Goal: Task Accomplishment & Management: Use online tool/utility

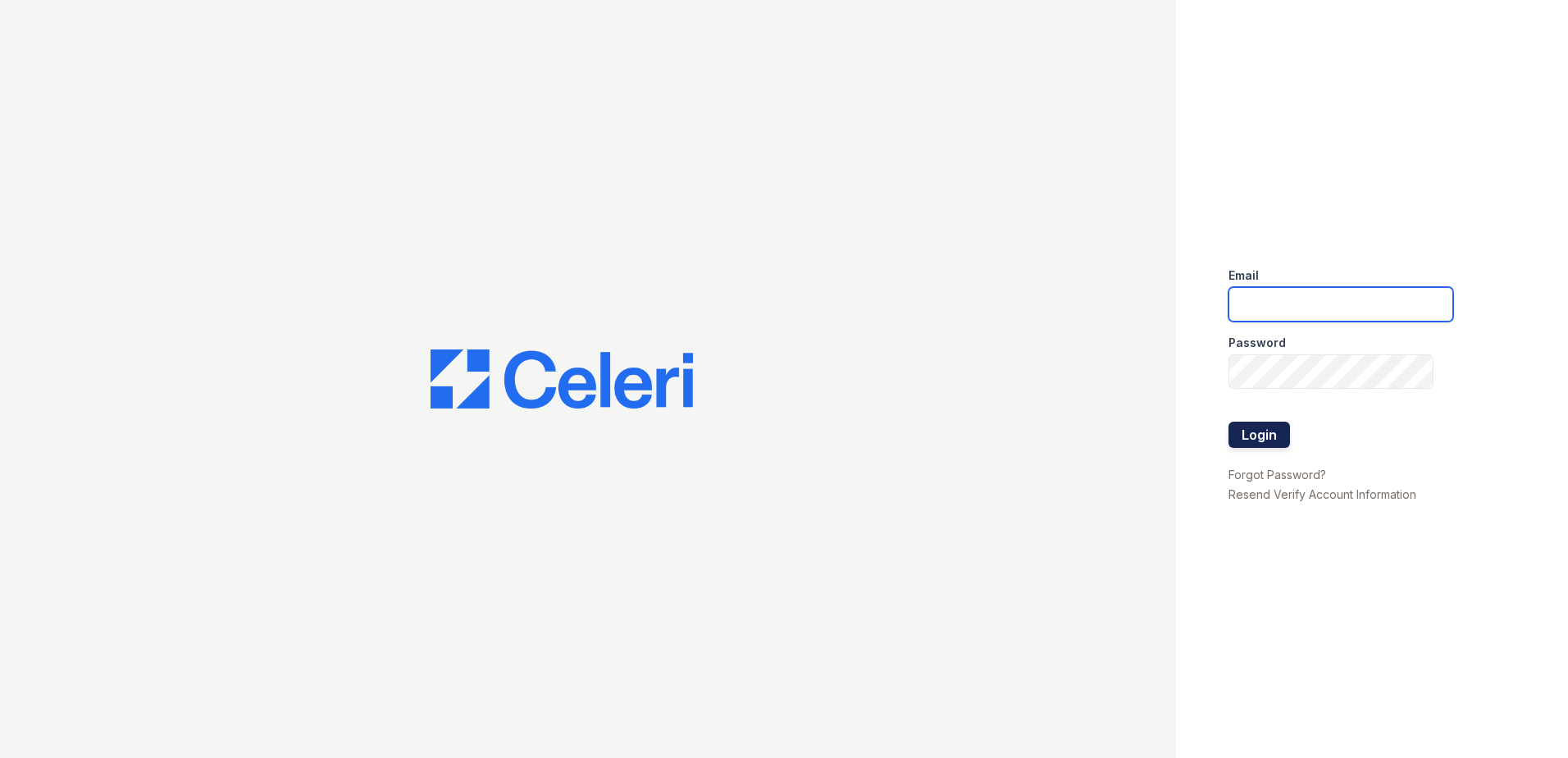
type input "[EMAIL_ADDRESS][DOMAIN_NAME]"
click at [1256, 427] on button "Login" at bounding box center [1259, 435] width 61 height 26
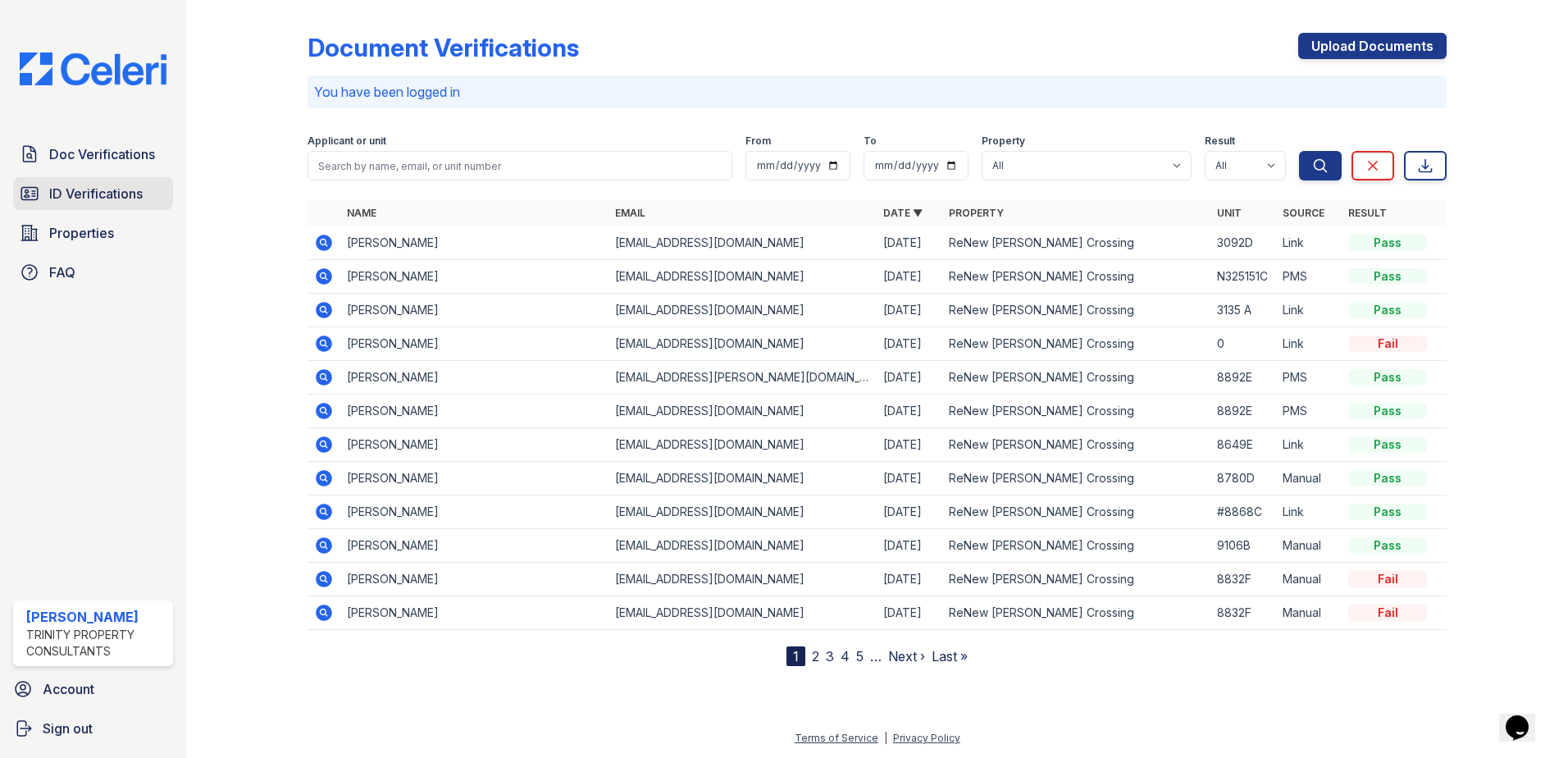
click at [61, 186] on span "ID Verifications" at bounding box center [95, 193] width 93 height 20
